Goal: Transaction & Acquisition: Purchase product/service

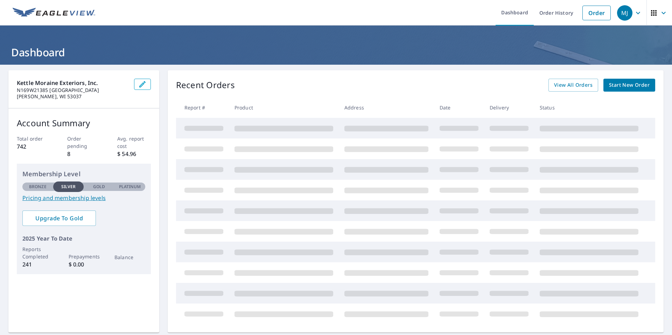
click at [628, 89] on link "Start New Order" at bounding box center [629, 85] width 52 height 13
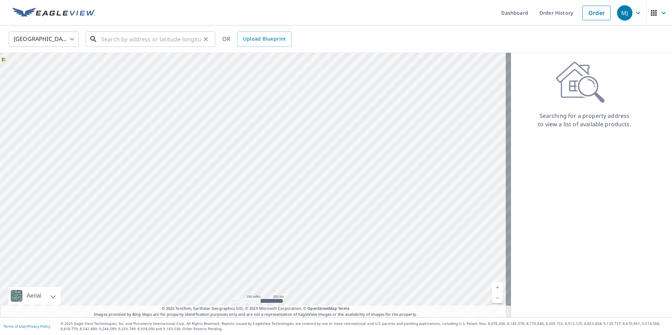
click at [172, 45] on input "text" at bounding box center [151, 39] width 100 height 20
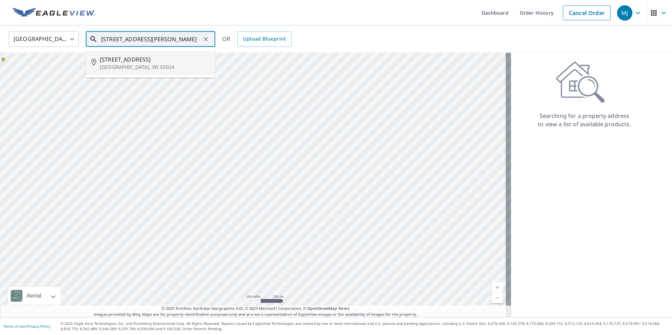
click at [108, 45] on input "[STREET_ADDRESS][PERSON_NAME]" at bounding box center [151, 39] width 100 height 20
click at [110, 41] on input "[STREET_ADDRESS][PERSON_NAME]" at bounding box center [151, 39] width 100 height 20
click at [166, 40] on input "[STREET_ADDRESS][PERSON_NAME]" at bounding box center [151, 39] width 100 height 20
click at [150, 60] on span "[STREET_ADDRESS]" at bounding box center [155, 59] width 110 height 8
type input "[STREET_ADDRESS]"
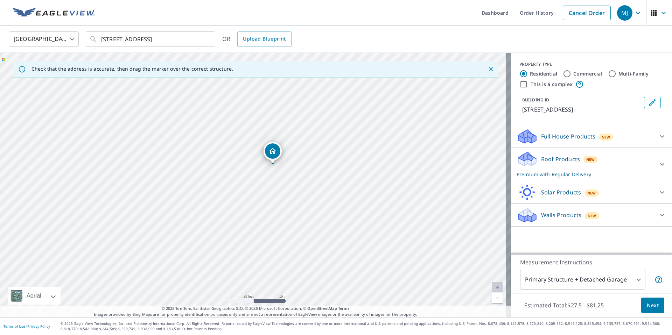
drag, startPoint x: 283, startPoint y: 187, endPoint x: 311, endPoint y: 126, distance: 67.0
click at [311, 126] on div "[STREET_ADDRESS]" at bounding box center [255, 185] width 511 height 264
drag, startPoint x: 288, startPoint y: 154, endPoint x: 308, endPoint y: 142, distance: 23.5
click at [308, 142] on div "[STREET_ADDRESS]" at bounding box center [255, 185] width 511 height 264
click at [646, 307] on span "Next" at bounding box center [652, 305] width 12 height 9
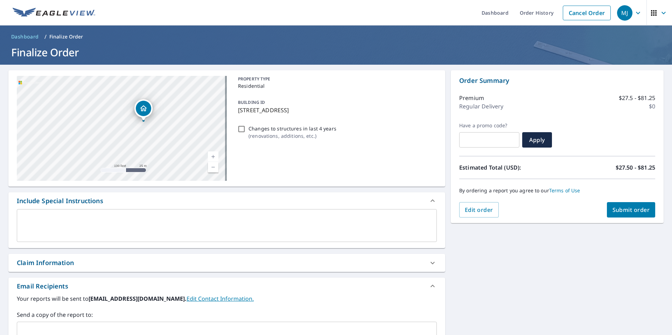
drag, startPoint x: 113, startPoint y: 120, endPoint x: 164, endPoint y: 117, distance: 51.5
click at [164, 117] on div "[STREET_ADDRESS]" at bounding box center [122, 128] width 210 height 105
drag, startPoint x: 161, startPoint y: 117, endPoint x: 144, endPoint y: 116, distance: 17.5
click at [144, 116] on div "[STREET_ADDRESS]" at bounding box center [122, 128] width 210 height 105
drag, startPoint x: 148, startPoint y: 119, endPoint x: 159, endPoint y: 118, distance: 10.9
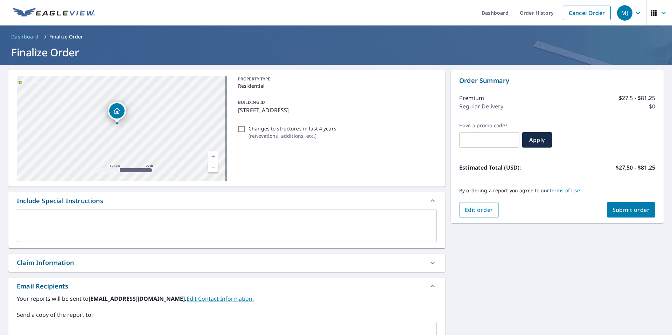
click at [159, 118] on div "[STREET_ADDRESS]" at bounding box center [122, 128] width 210 height 105
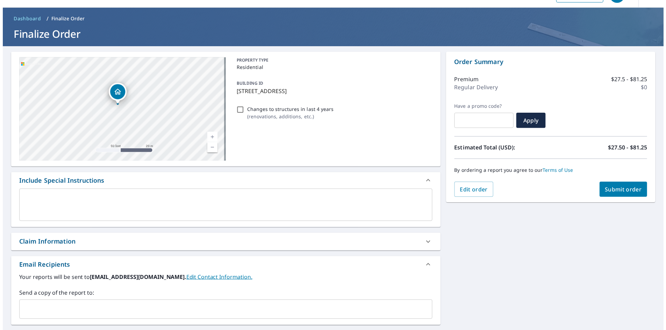
scroll to position [19, 0]
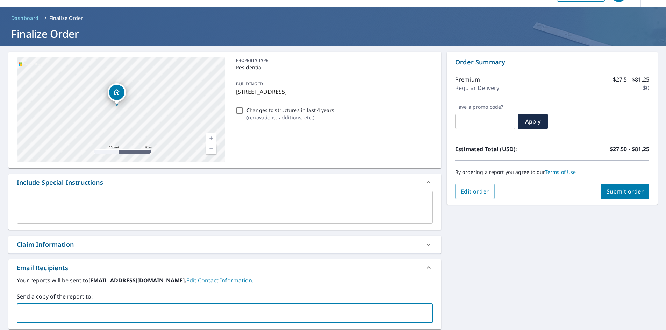
click at [153, 308] on input "text" at bounding box center [219, 312] width 399 height 13
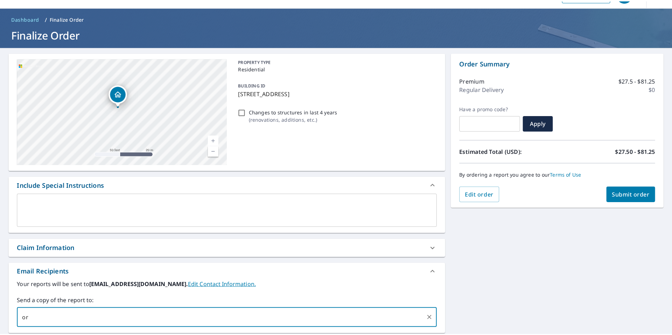
scroll to position [0, 0]
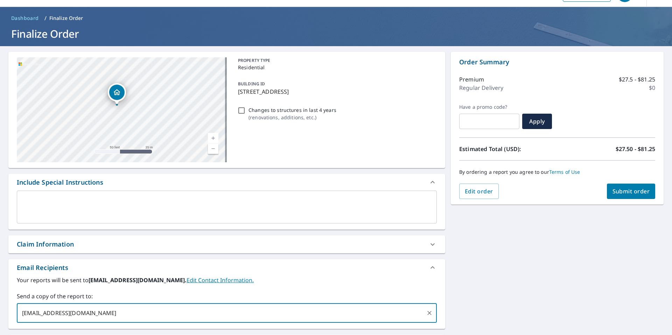
type input "[EMAIL_ADDRESS][DOMAIN_NAME]"
click at [479, 278] on div "[STREET_ADDRESS] Aerial Road A standard road map Aerial A detailed look from ab…" at bounding box center [336, 225] width 672 height 358
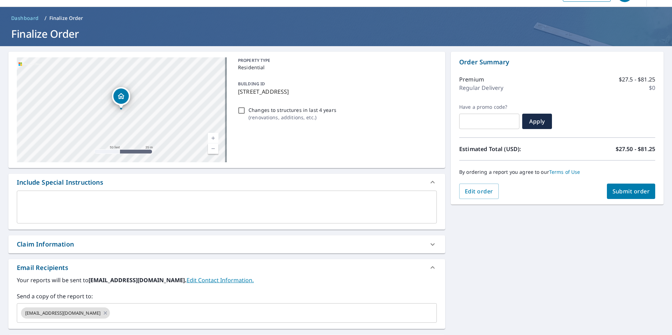
click at [610, 187] on button "Submit order" at bounding box center [631, 191] width 49 height 15
checkbox input "true"
